Goal: Navigation & Orientation: Find specific page/section

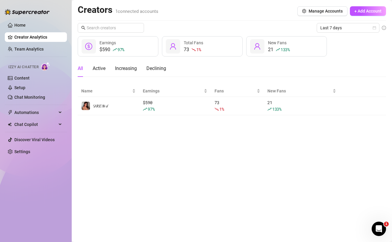
click at [22, 97] on link "Chat Monitoring" at bounding box center [29, 97] width 31 height 5
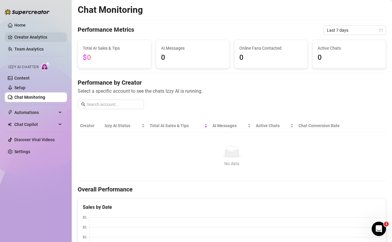
click at [21, 38] on link "Creator Analytics" at bounding box center [38, 37] width 48 height 10
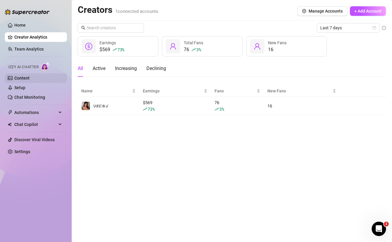
click at [20, 79] on link "Content" at bounding box center [21, 78] width 15 height 5
